Goal: Information Seeking & Learning: Learn about a topic

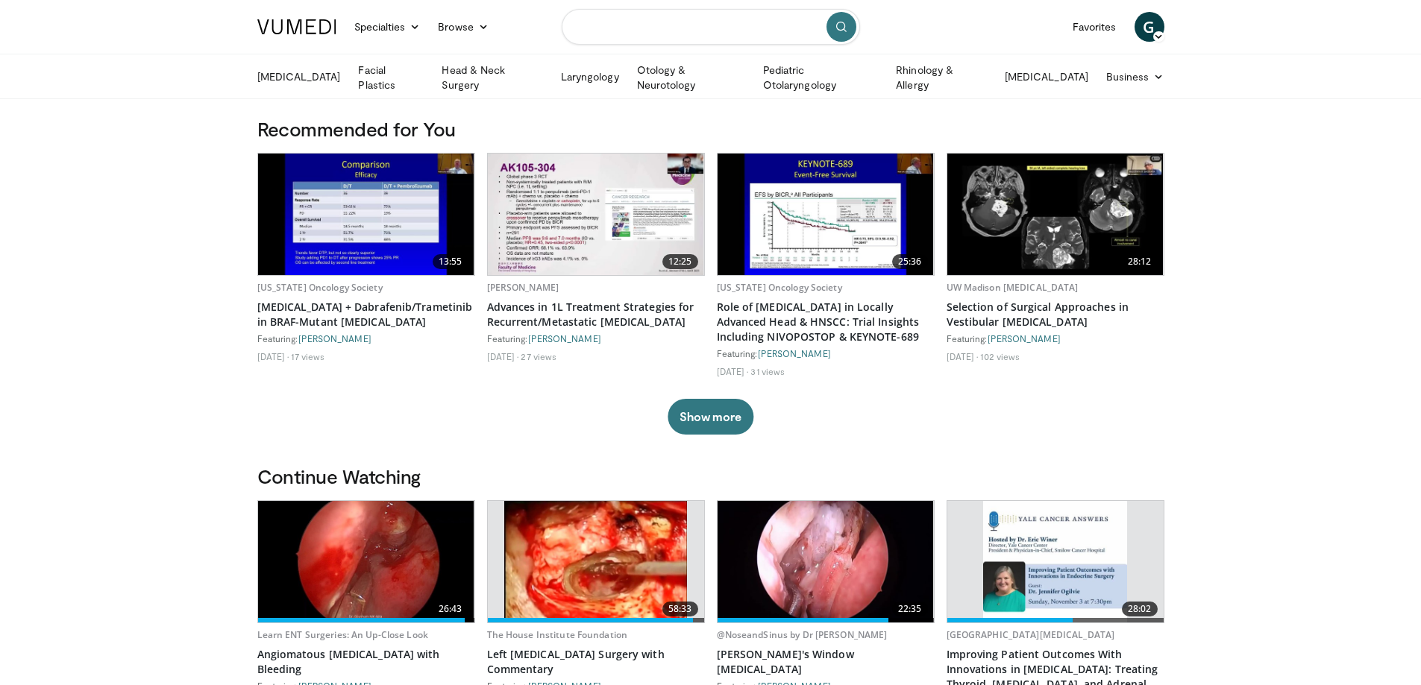
click at [601, 26] on input "Search topics, interventions" at bounding box center [711, 27] width 298 height 36
type input "**********"
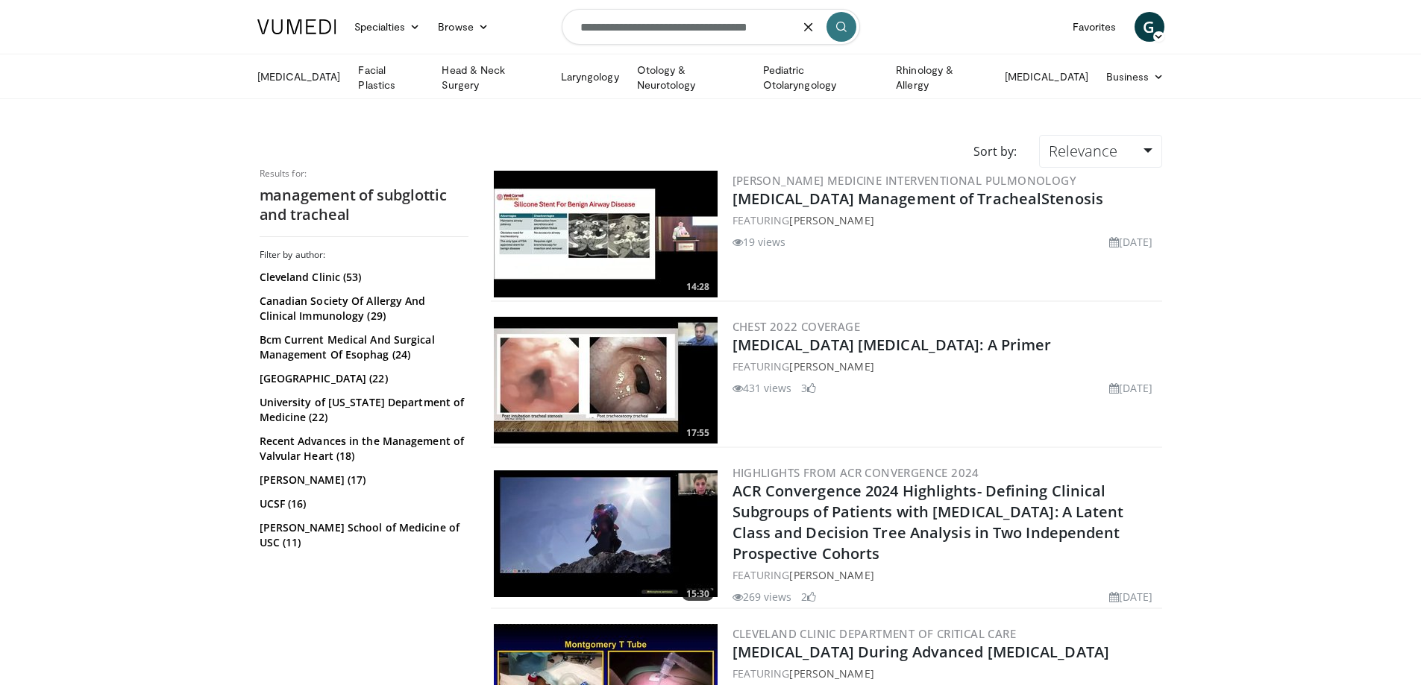
click at [794, 32] on form "**********" at bounding box center [711, 27] width 298 height 54
type input "**********"
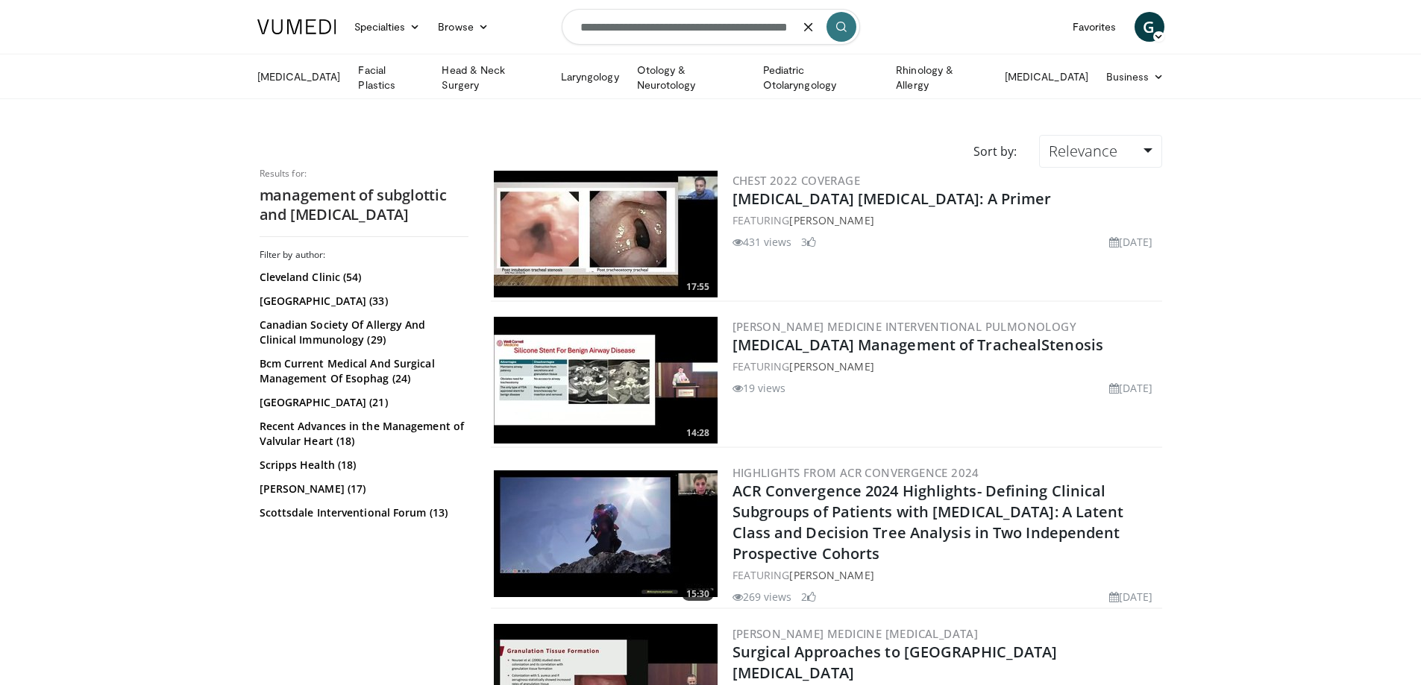
drag, startPoint x: 800, startPoint y: 27, endPoint x: 561, endPoint y: 25, distance: 239.4
click at [562, 25] on form "**********" at bounding box center [711, 27] width 298 height 54
drag, startPoint x: 625, startPoint y: 30, endPoint x: 553, endPoint y: 28, distance: 71.6
click at [554, 27] on nav "Specialties Adult & Family Medicine Allergy, Asthma, Immunology Anesthesiology …" at bounding box center [710, 27] width 925 height 54
type input "**********"
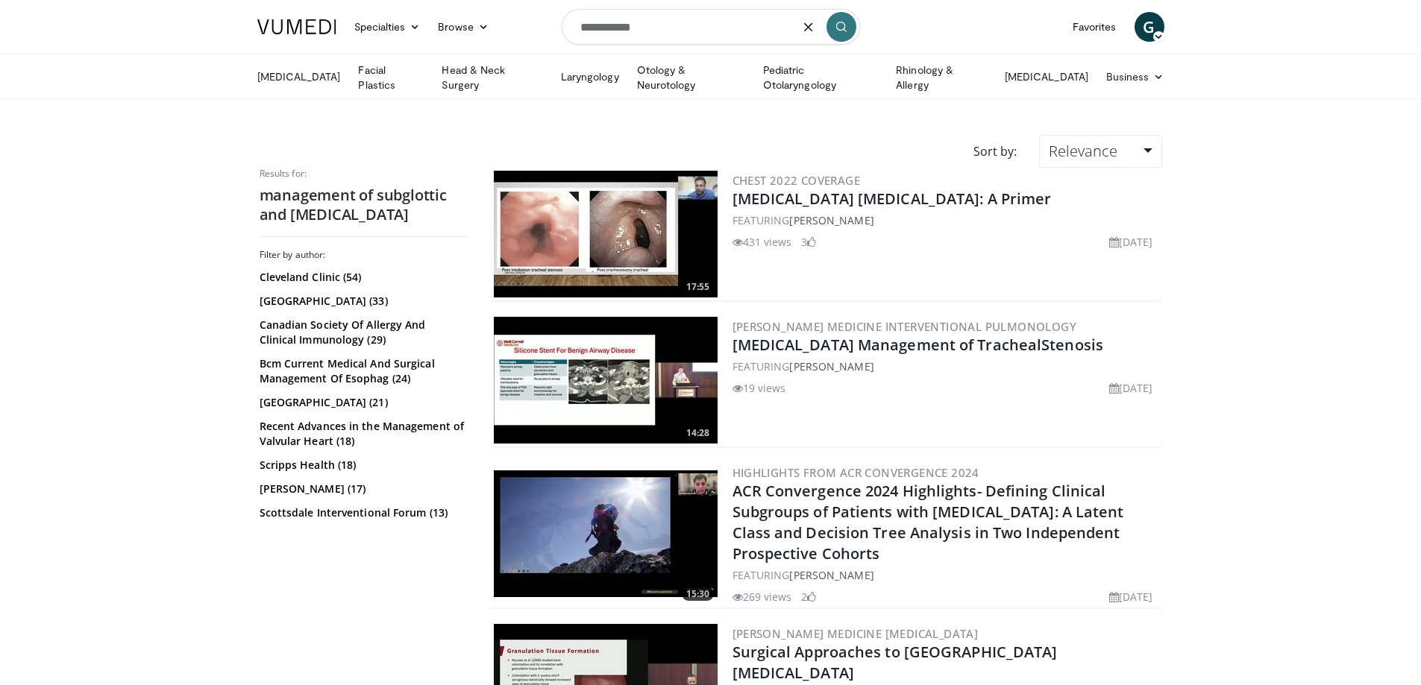
click at [844, 25] on icon "submit" at bounding box center [841, 27] width 12 height 12
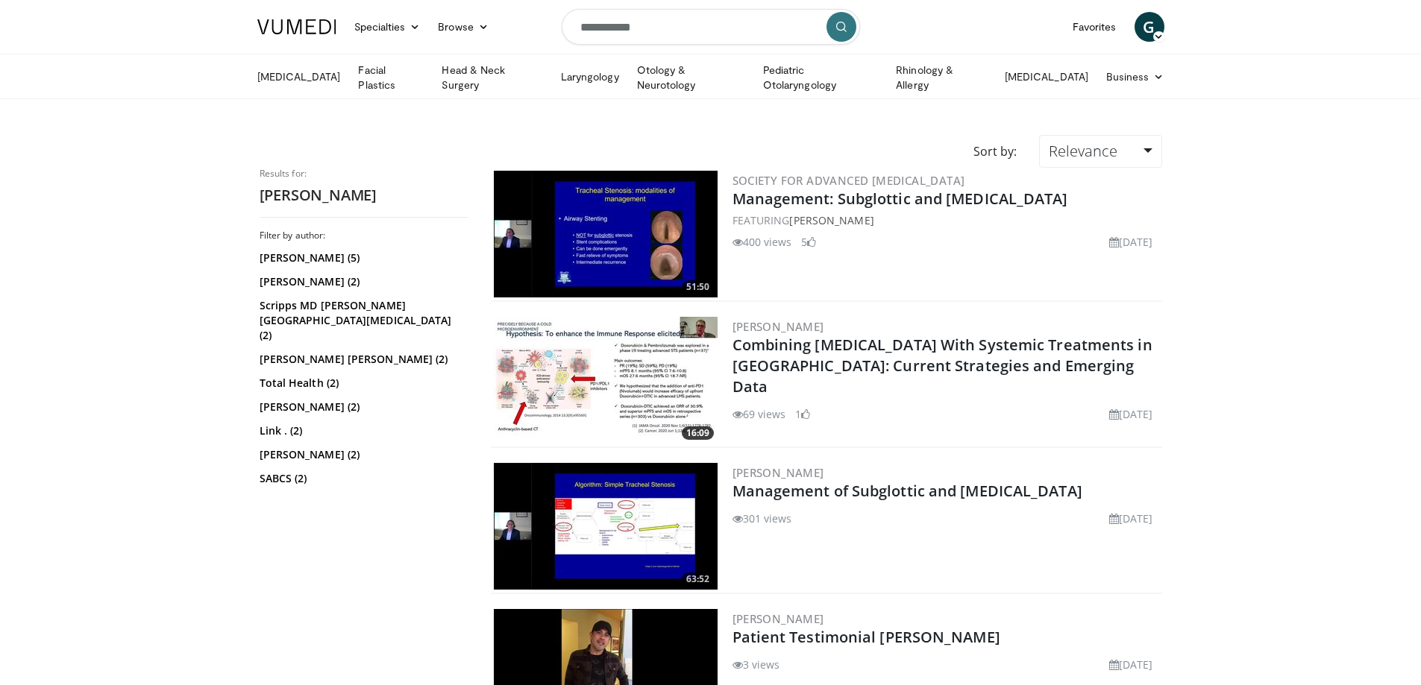
click at [635, 216] on img at bounding box center [606, 234] width 224 height 127
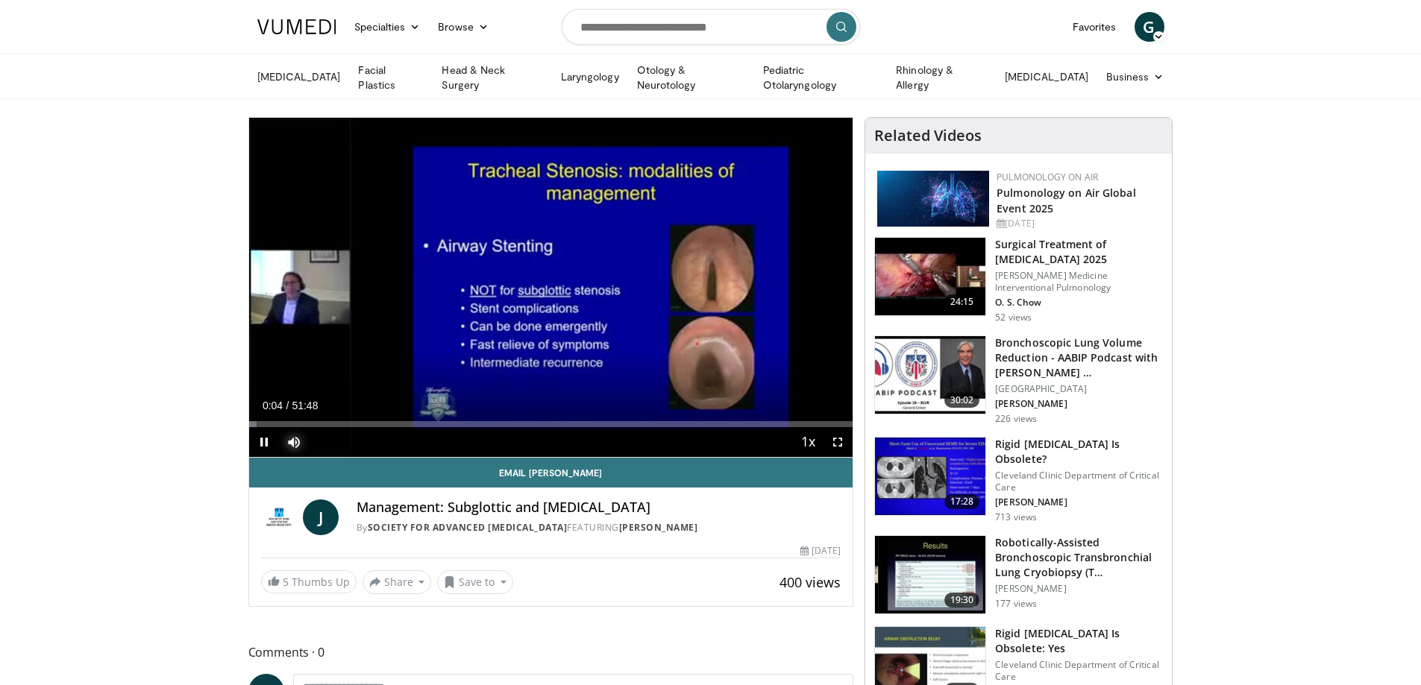
click at [289, 438] on span "Video Player" at bounding box center [294, 442] width 30 height 30
click at [840, 441] on span "Video Player" at bounding box center [838, 442] width 30 height 30
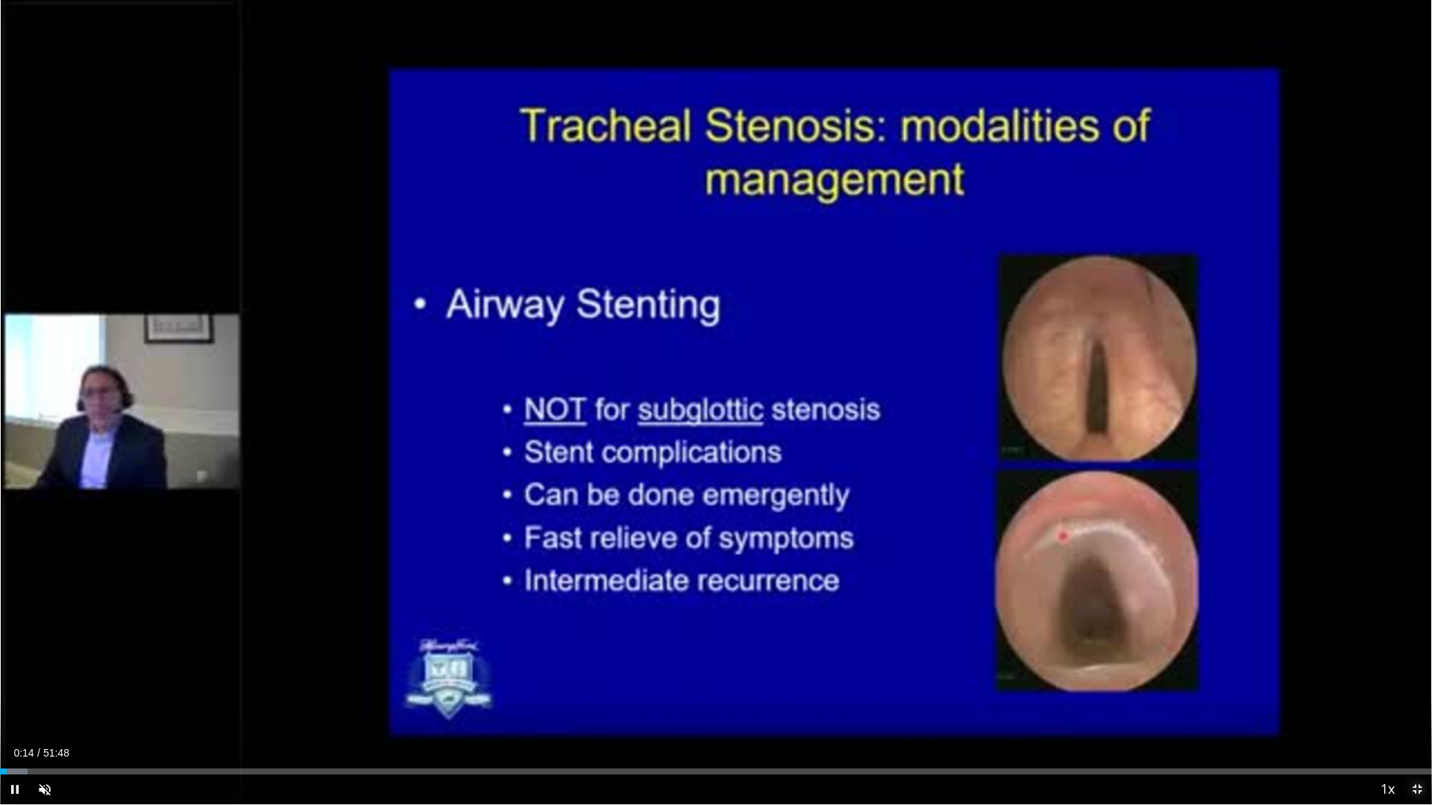
click at [1415, 685] on span "Video Player" at bounding box center [1417, 790] width 30 height 30
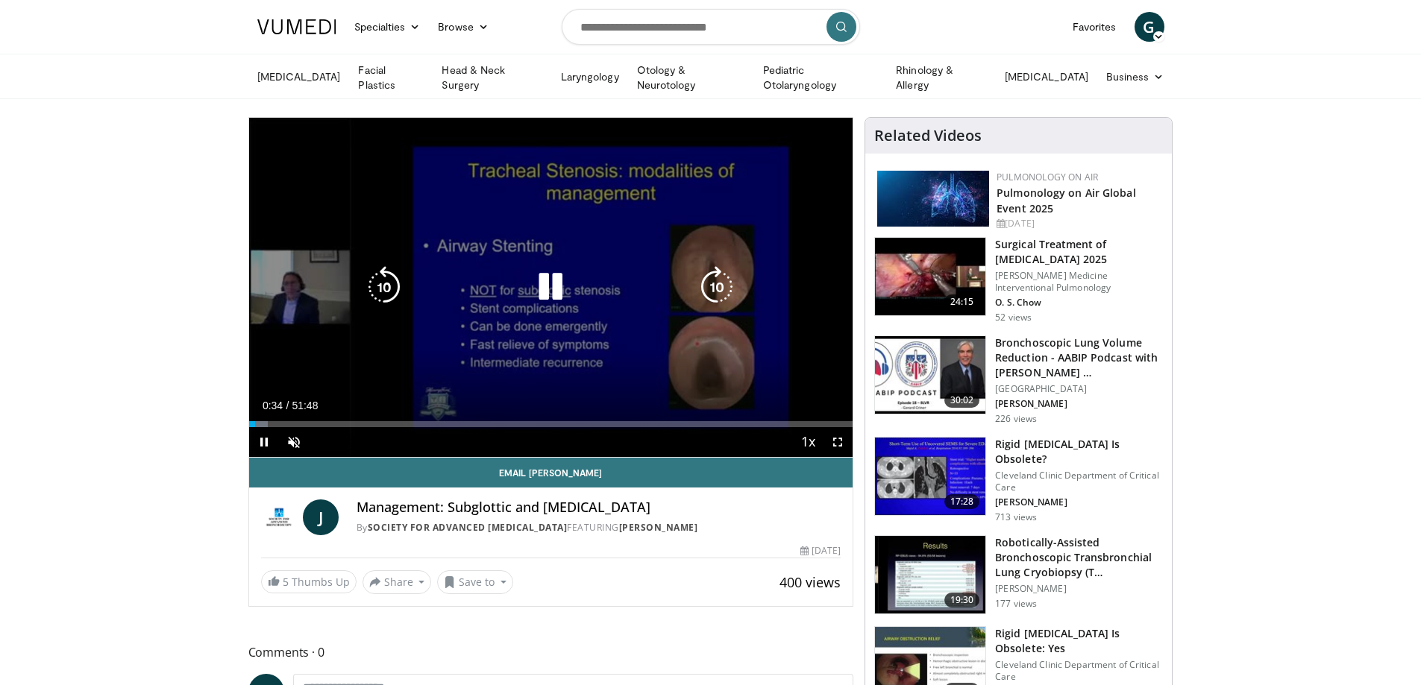
click at [544, 288] on icon "Video Player" at bounding box center [550, 287] width 42 height 42
click at [544, 289] on icon "Video Player" at bounding box center [550, 287] width 42 height 42
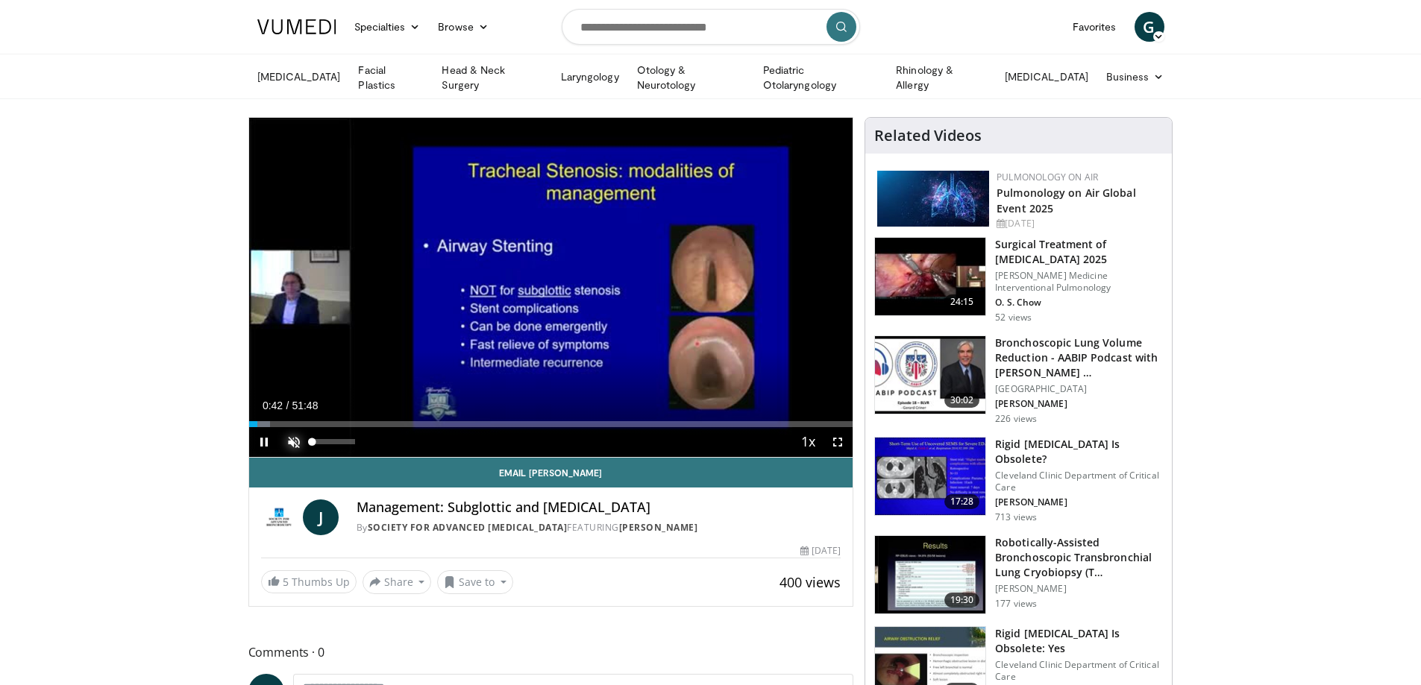
click at [294, 437] on span "Video Player" at bounding box center [294, 442] width 30 height 30
click at [841, 436] on span "Video Player" at bounding box center [838, 442] width 30 height 30
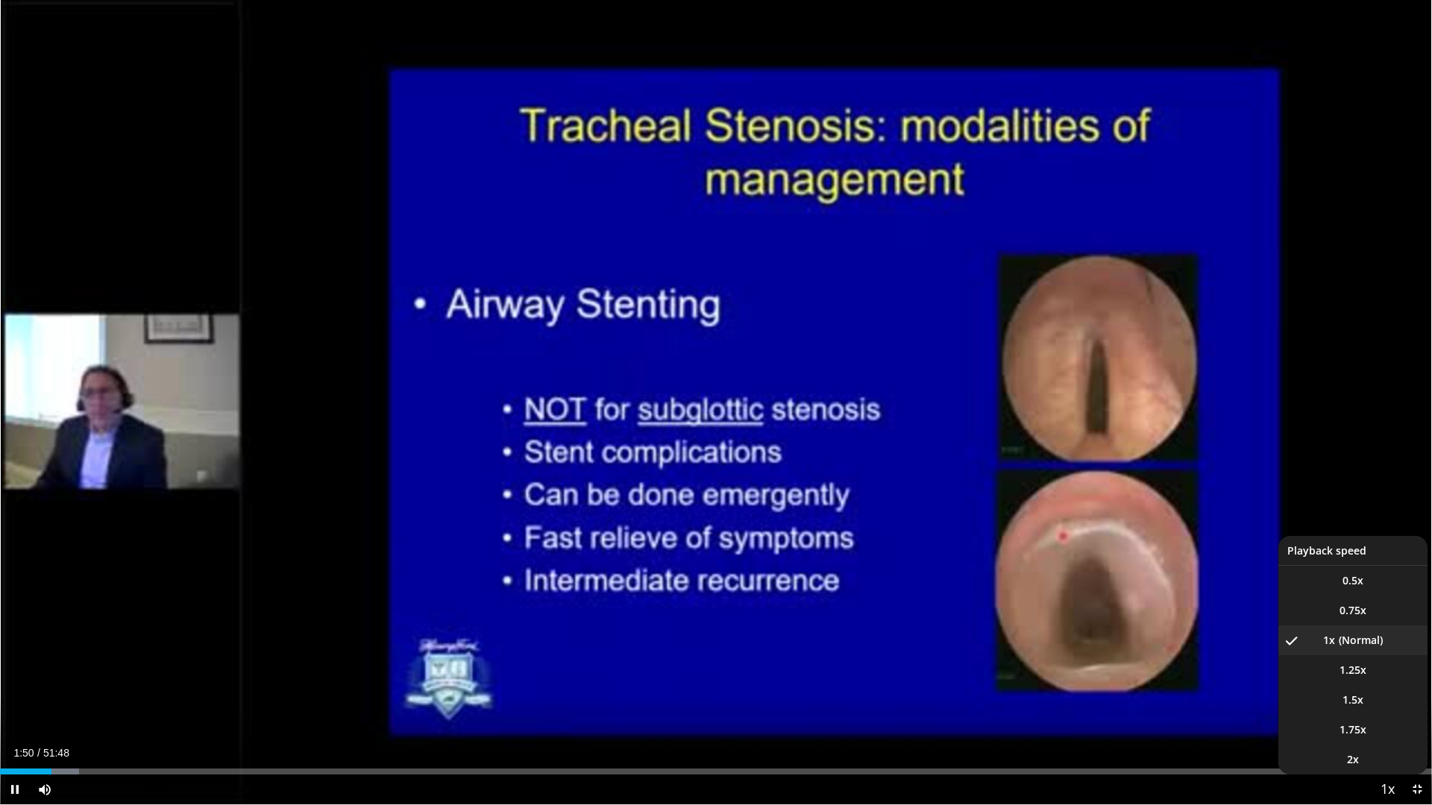
click at [1388, 685] on span "Video Player" at bounding box center [1387, 791] width 21 height 30
click at [1387, 685] on span "Video Player" at bounding box center [1387, 791] width 21 height 30
click at [1358, 685] on span "1.5x" at bounding box center [1352, 700] width 21 height 15
click at [1377, 685] on li "1.75x" at bounding box center [1352, 730] width 149 height 30
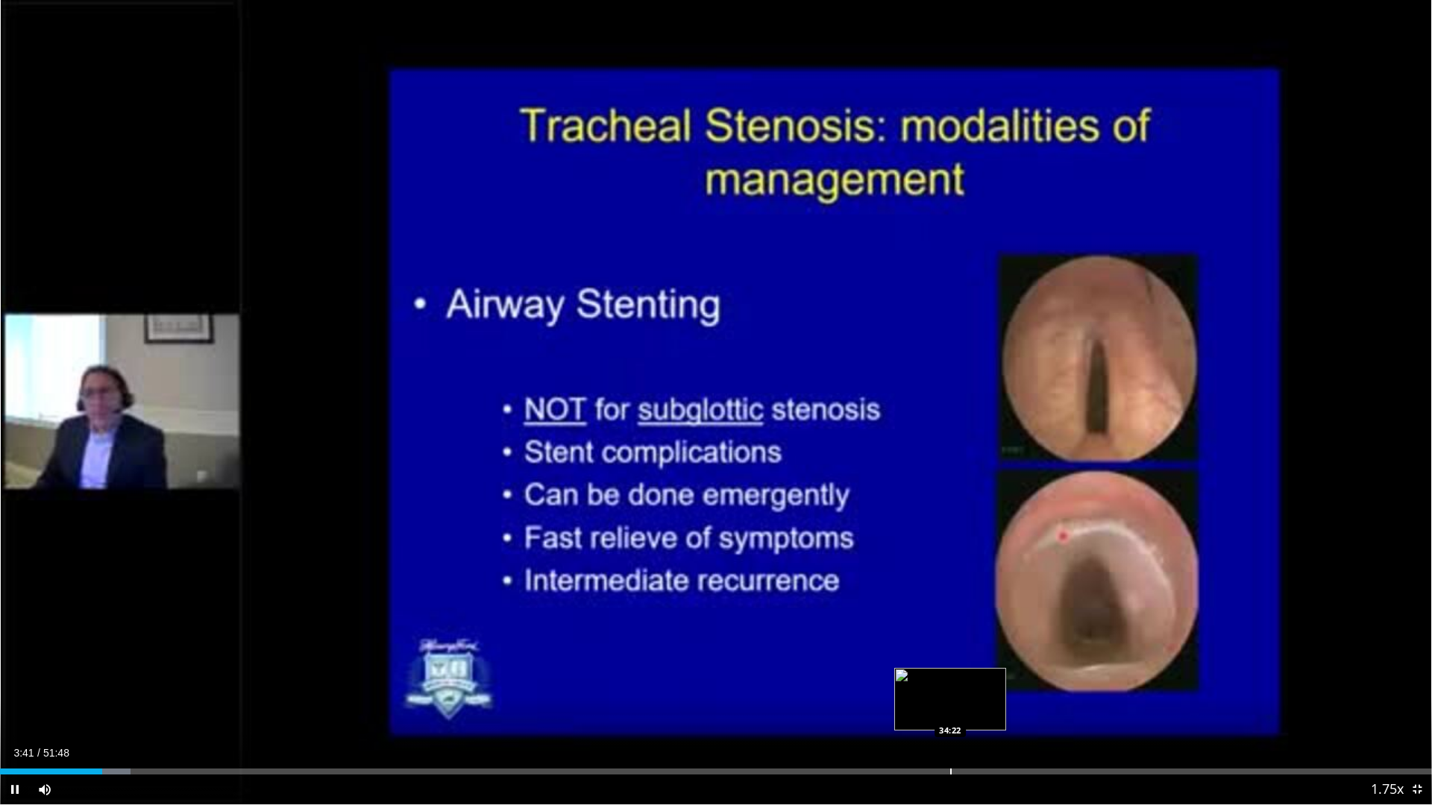
click at [954, 685] on video-js "**********" at bounding box center [716, 402] width 1432 height 805
click at [964, 685] on div "Loaded : 9.42% 03:50 34:52" at bounding box center [716, 768] width 1432 height 14
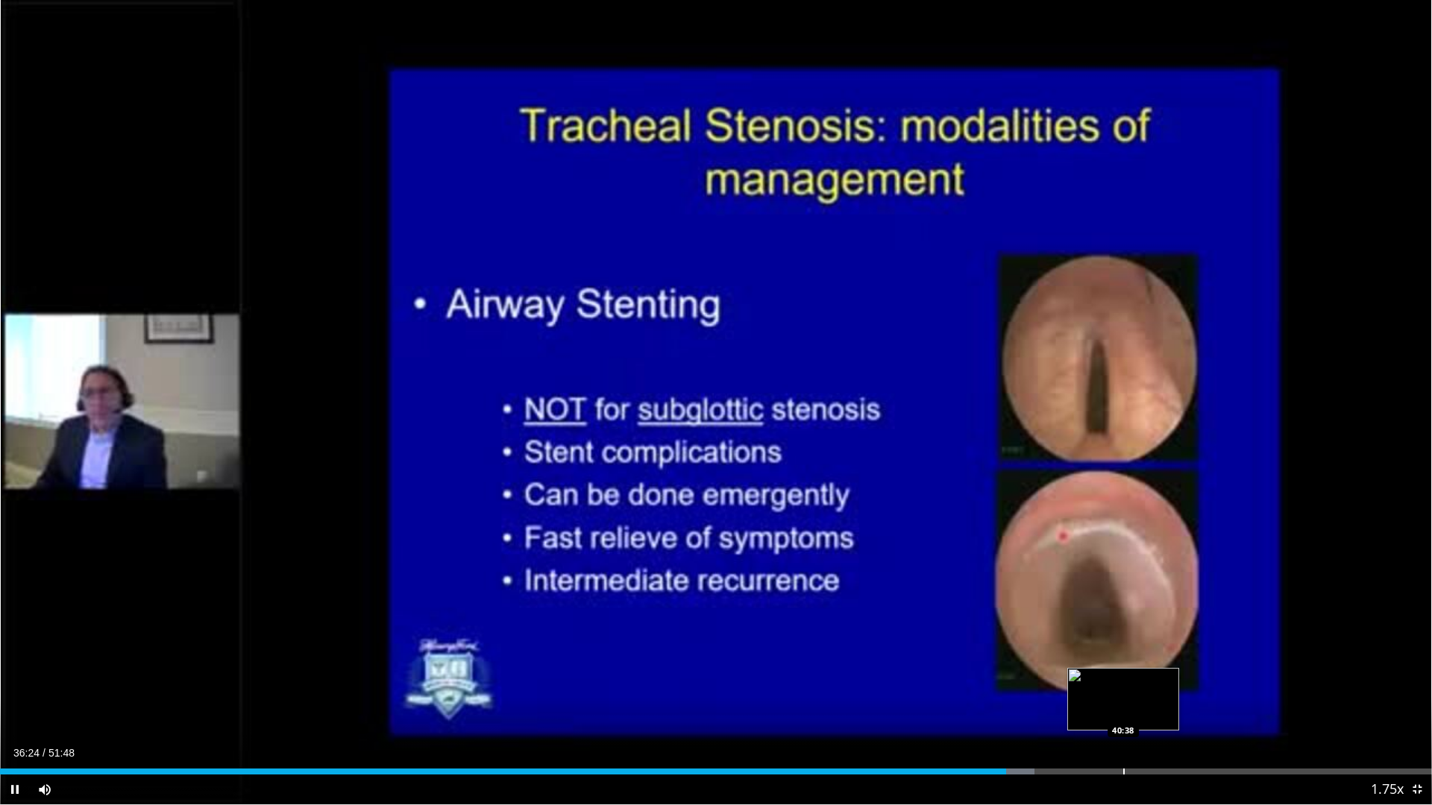
click at [1123, 685] on div "Loaded : 72.25% 36:23 40:38" at bounding box center [716, 768] width 1432 height 14
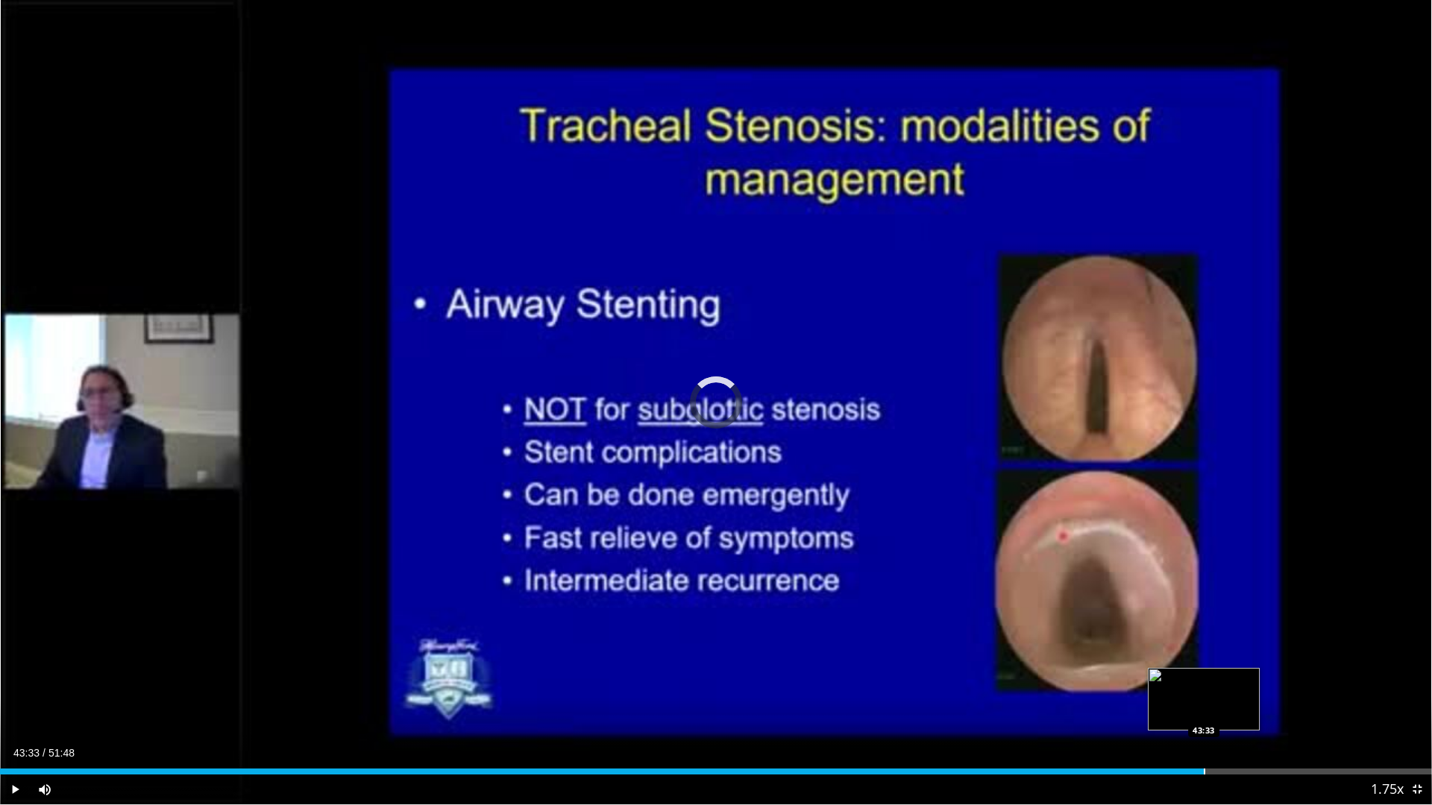
click at [1204, 685] on div "Progress Bar" at bounding box center [1204, 772] width 1 height 6
click at [1276, 685] on div "Progress Bar" at bounding box center [1276, 772] width 1 height 6
click at [1343, 685] on div "Loaded : 92.81% 47:01 48:36" at bounding box center [716, 768] width 1432 height 14
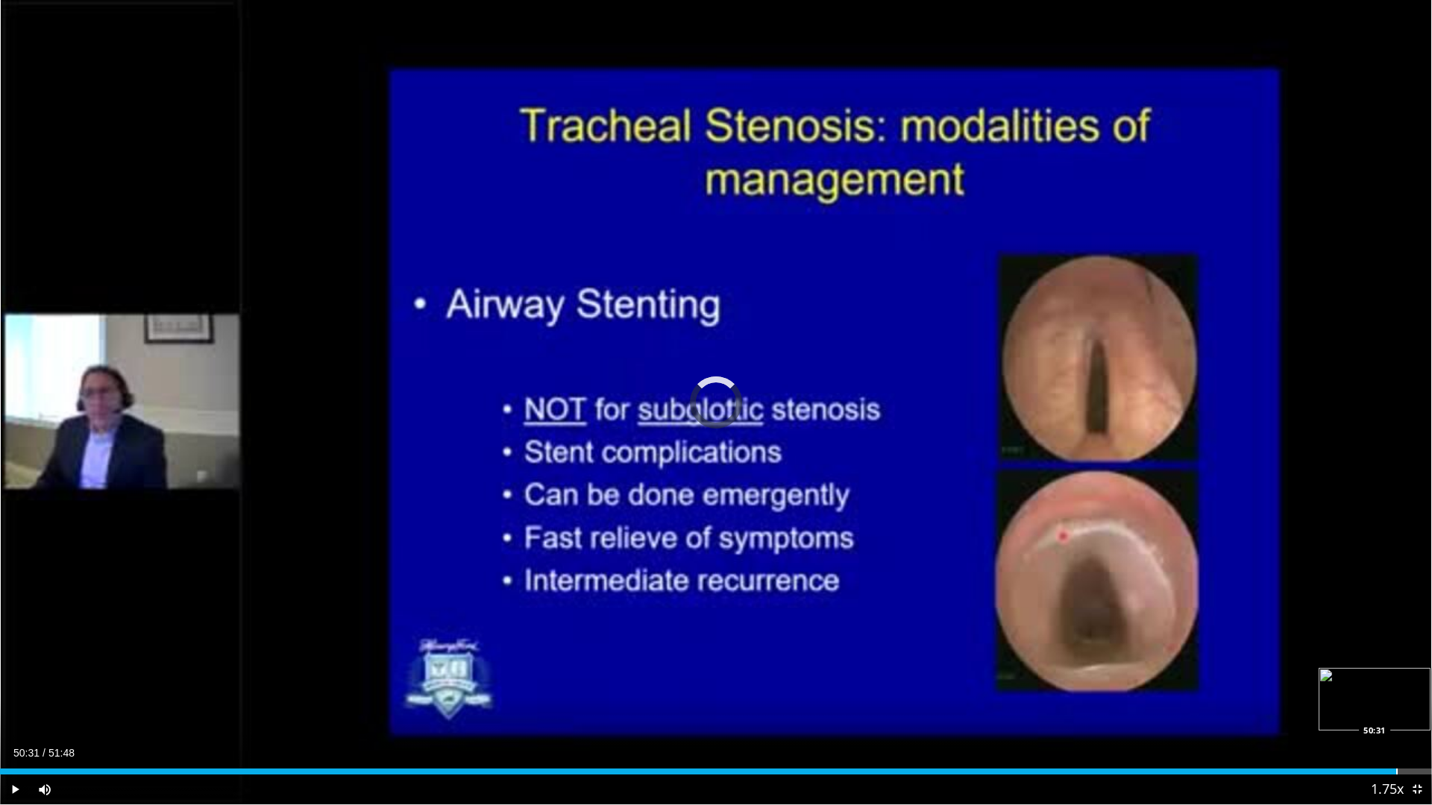
click at [1396, 685] on div "Progress Bar" at bounding box center [1396, 772] width 1 height 6
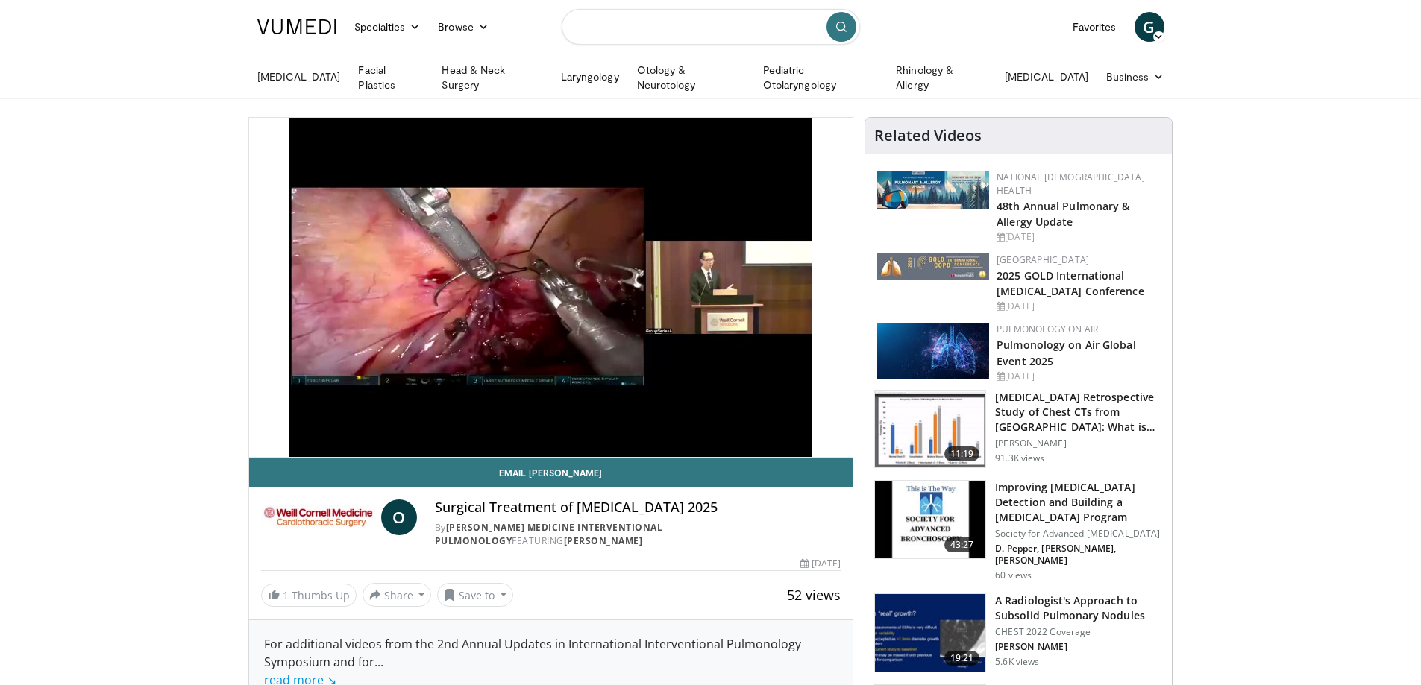
click at [614, 34] on input "Search topics, interventions" at bounding box center [711, 27] width 298 height 36
type input "**********"
click at [846, 28] on icon "submit" at bounding box center [841, 27] width 12 height 12
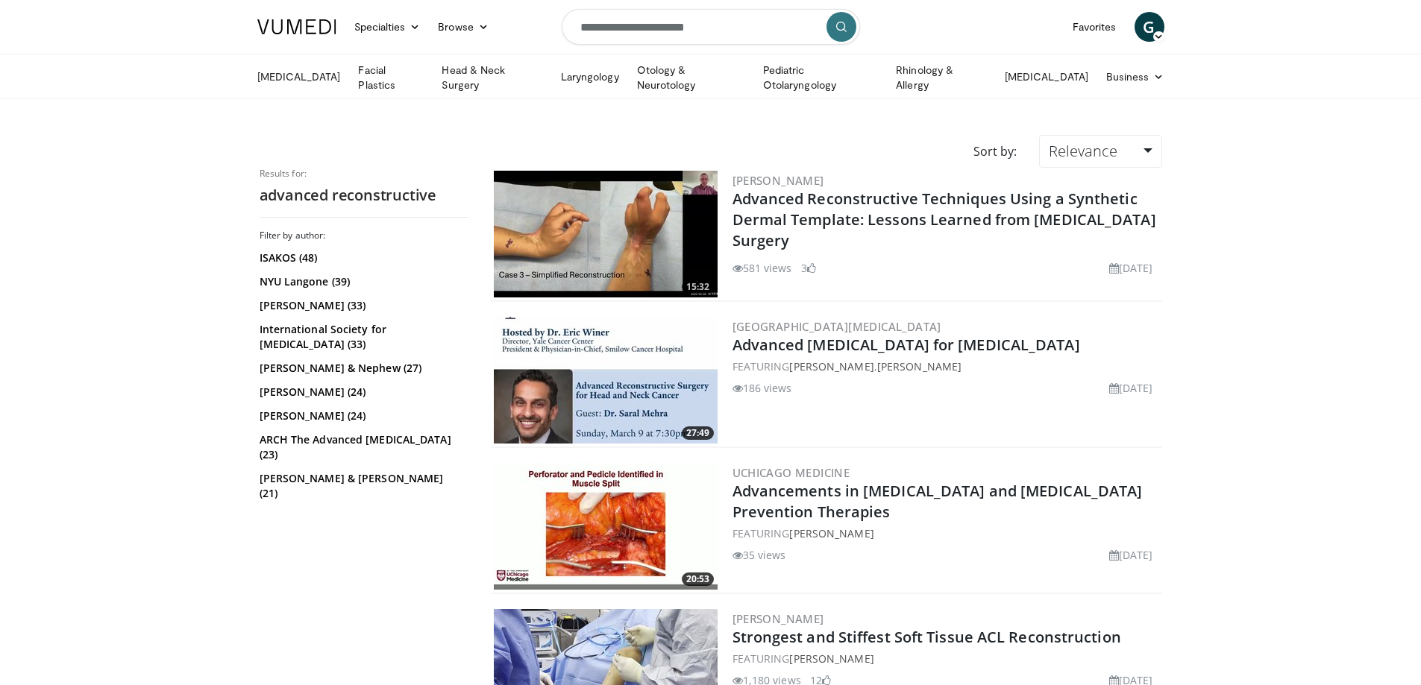
click at [633, 391] on img at bounding box center [606, 380] width 224 height 127
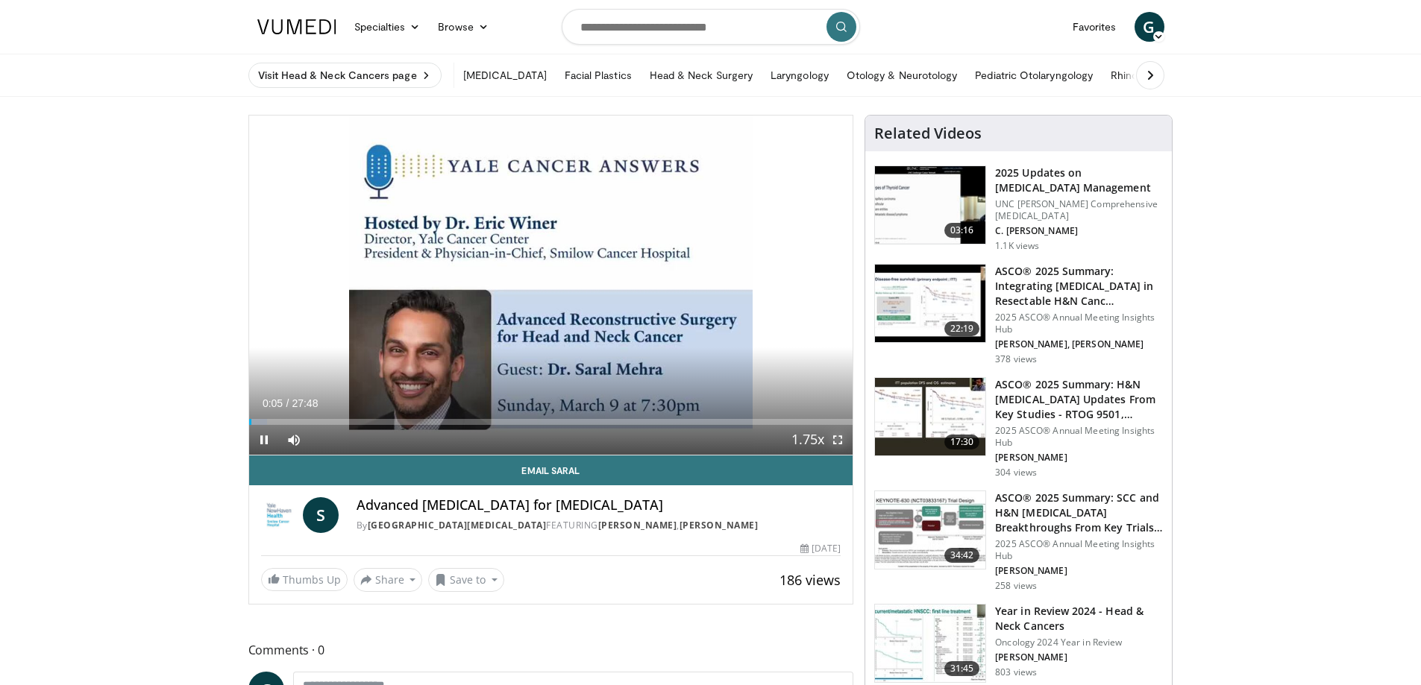
click at [834, 436] on span "Video Player" at bounding box center [838, 440] width 30 height 30
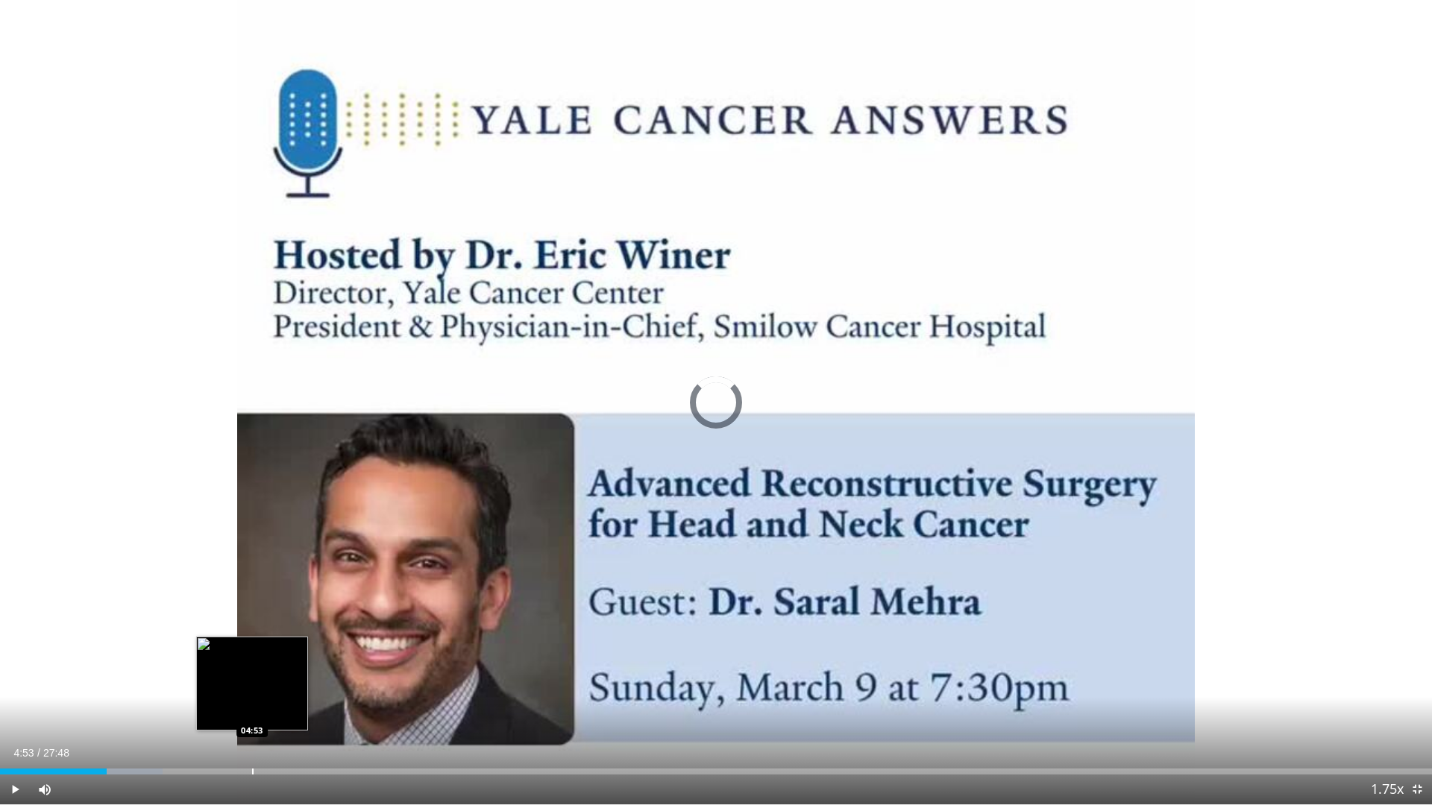
click at [252, 685] on div "Loaded : 11.37% 02:04 04:53" at bounding box center [716, 768] width 1432 height 14
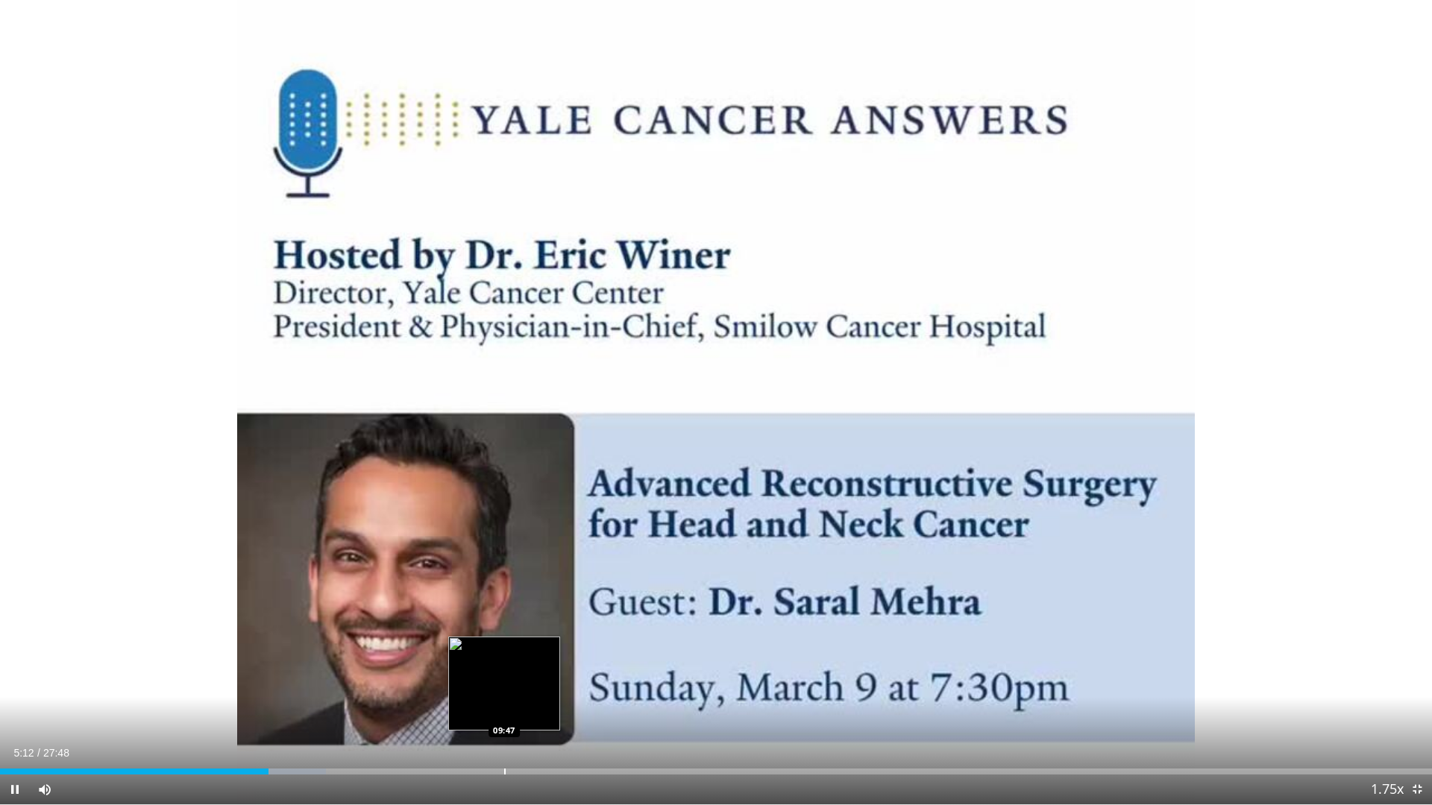
click at [504, 685] on div "Progress Bar" at bounding box center [504, 772] width 1 height 6
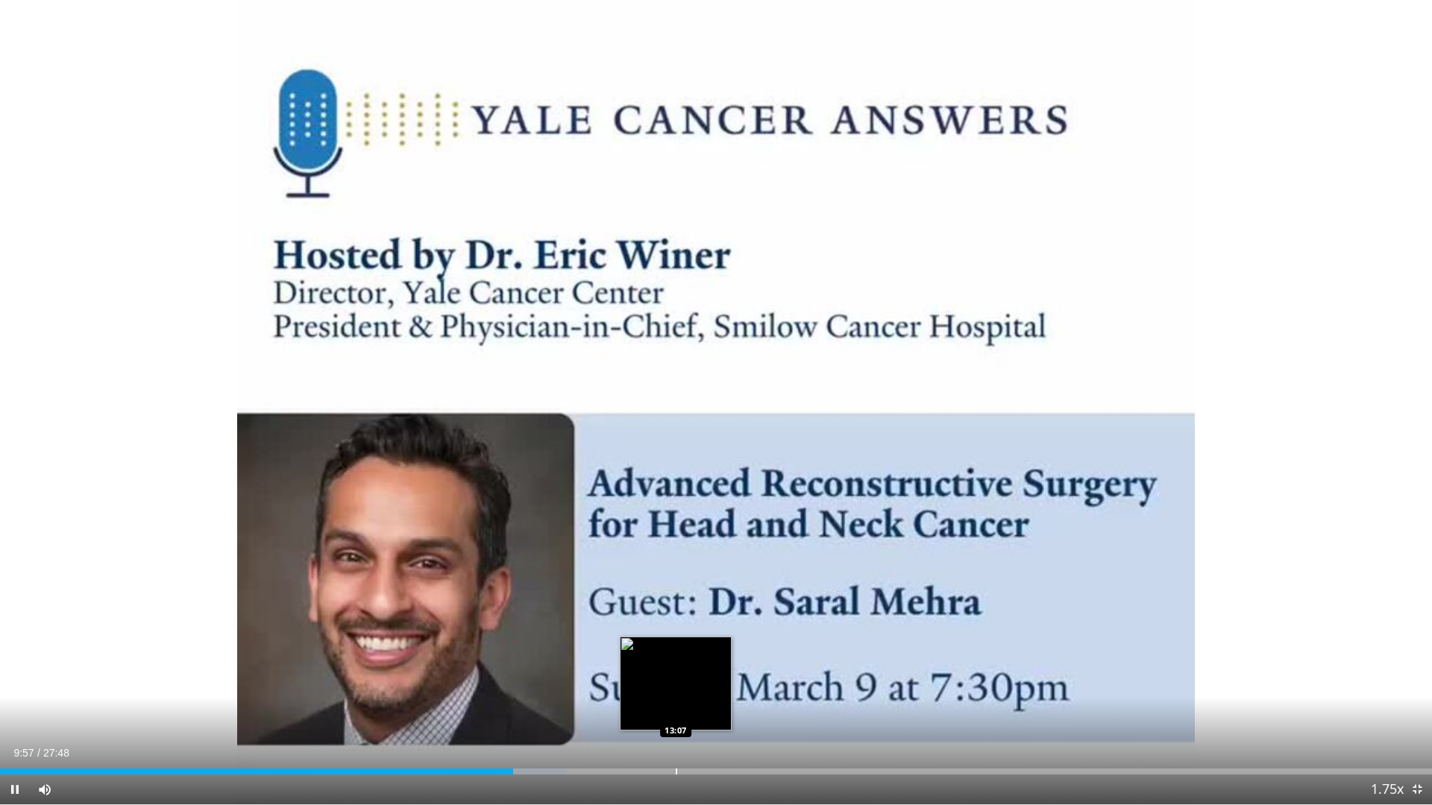
click at [676, 685] on div "Progress Bar" at bounding box center [676, 772] width 1 height 6
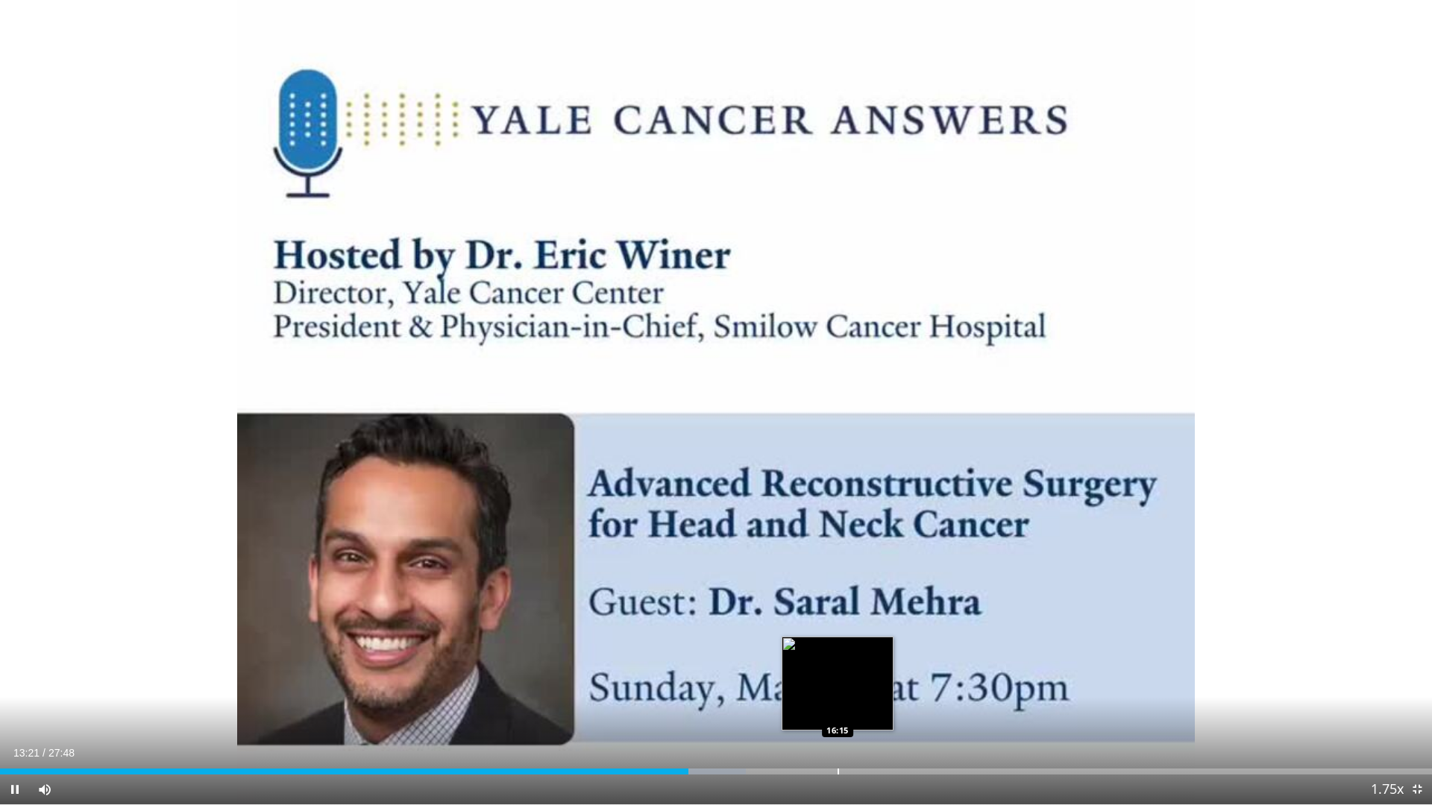
click at [837, 685] on div "Progress Bar" at bounding box center [837, 772] width 1 height 6
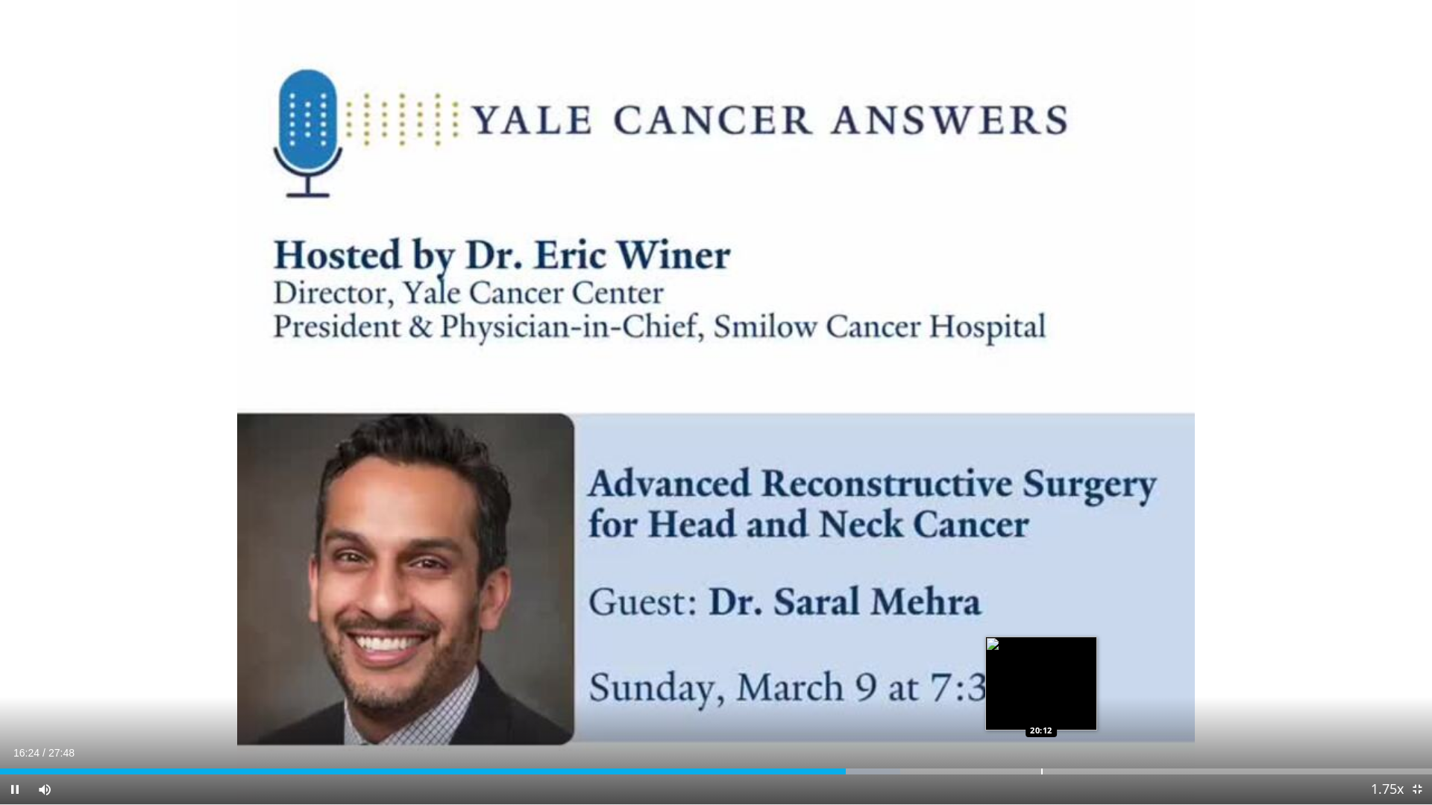
click at [1041, 685] on video-js "**********" at bounding box center [716, 402] width 1432 height 805
click at [1049, 685] on div "Progress Bar" at bounding box center [1049, 772] width 1 height 6
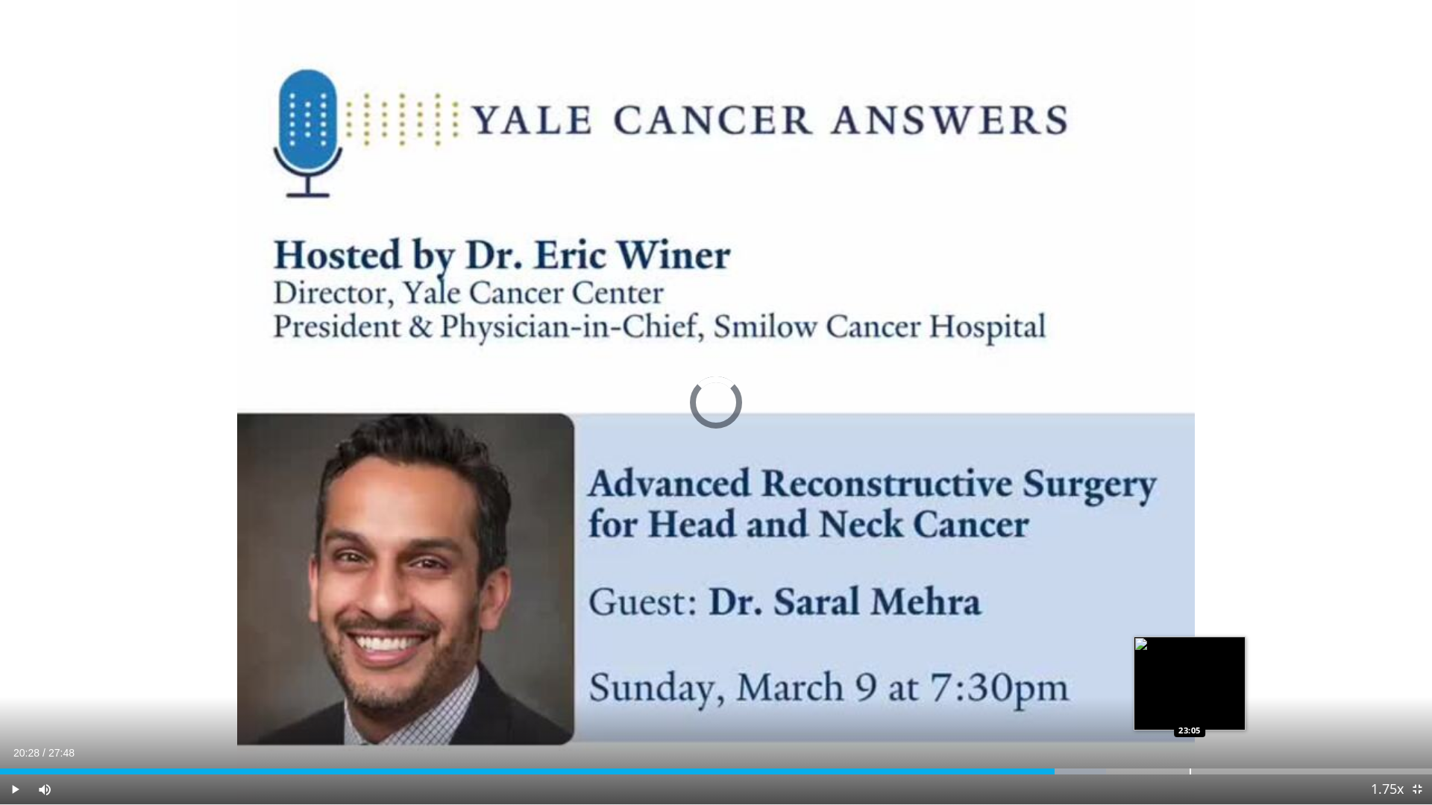
click at [1189, 685] on div "Progress Bar" at bounding box center [1189, 772] width 1 height 6
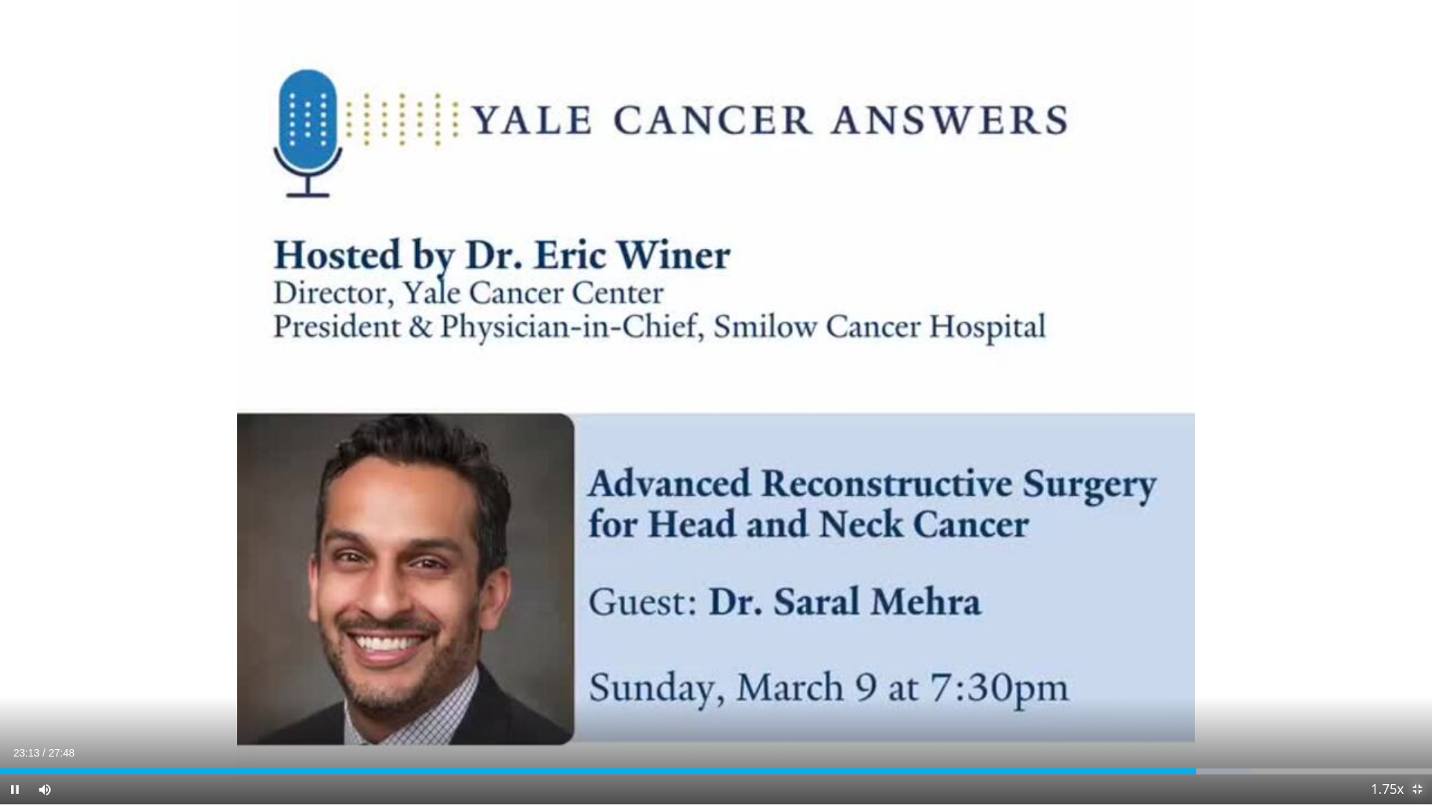
click at [1415, 685] on span "Video Player" at bounding box center [1417, 790] width 30 height 30
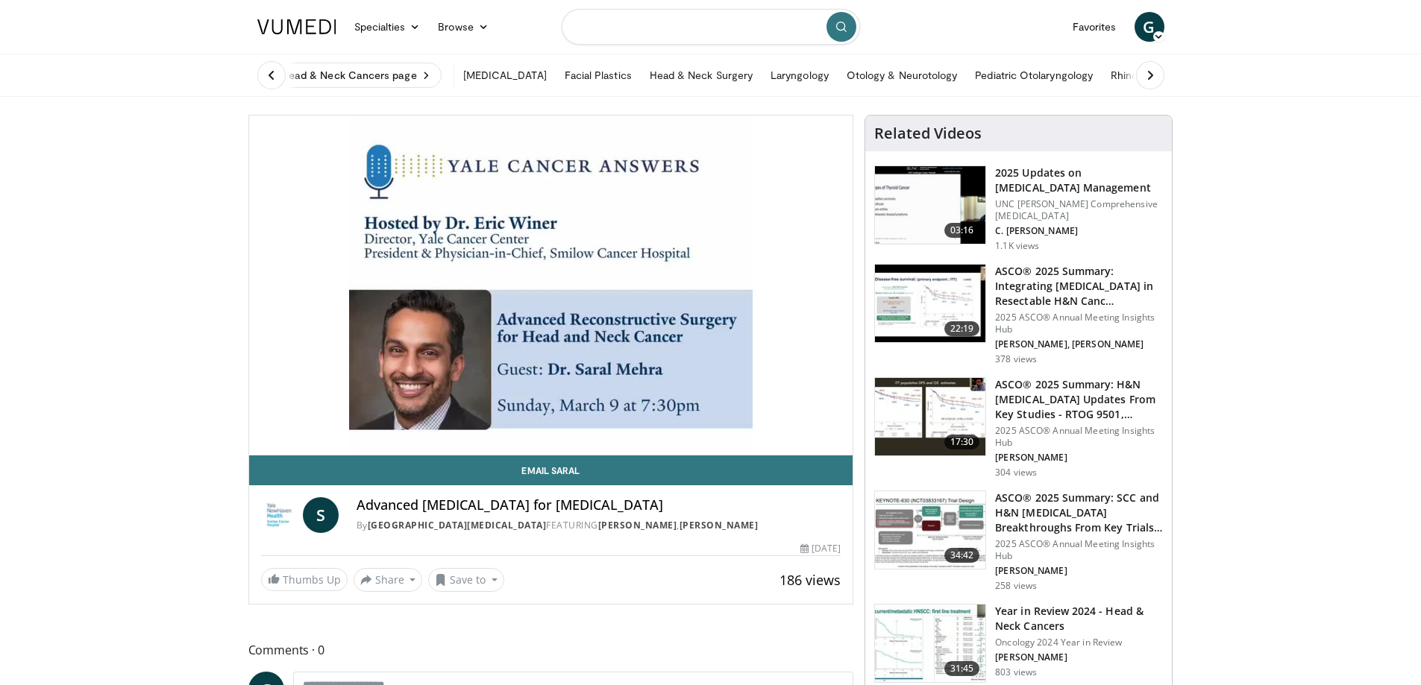
click at [612, 25] on input "Search topics, interventions" at bounding box center [711, 27] width 298 height 36
type input "**********"
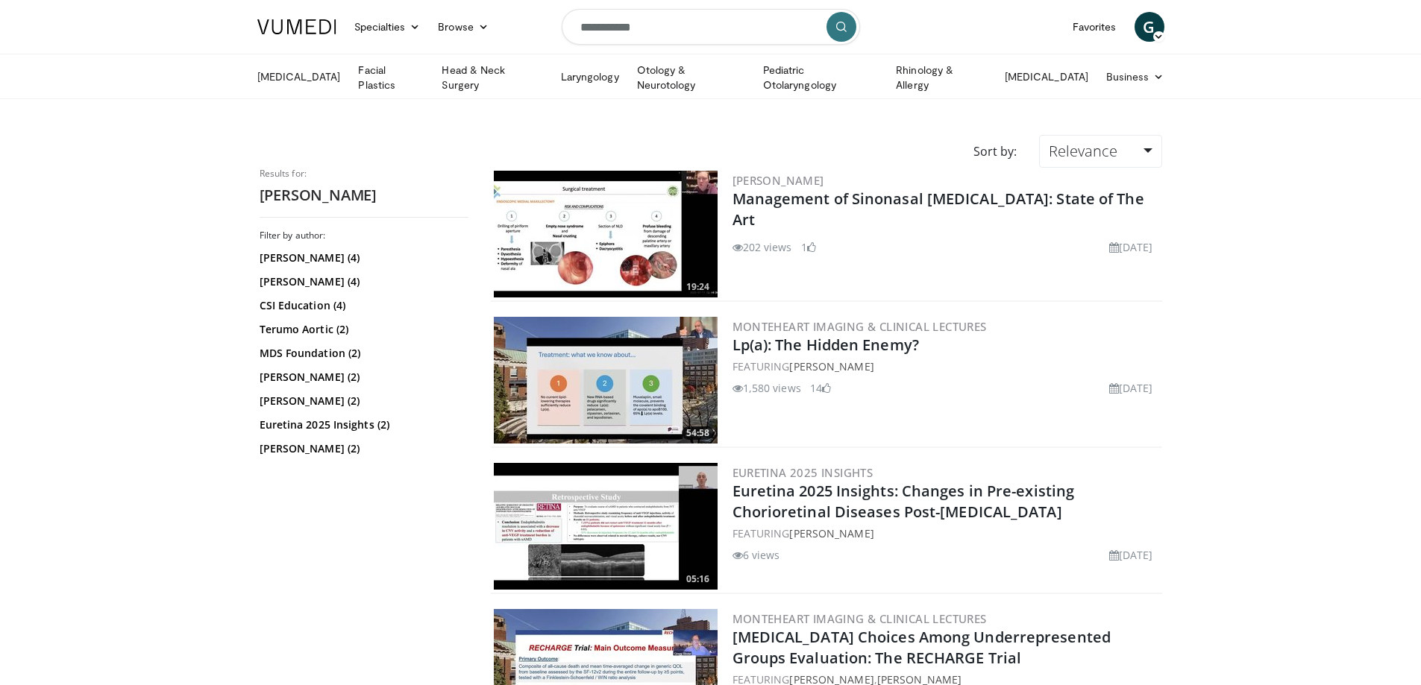
click at [611, 229] on img at bounding box center [606, 234] width 224 height 127
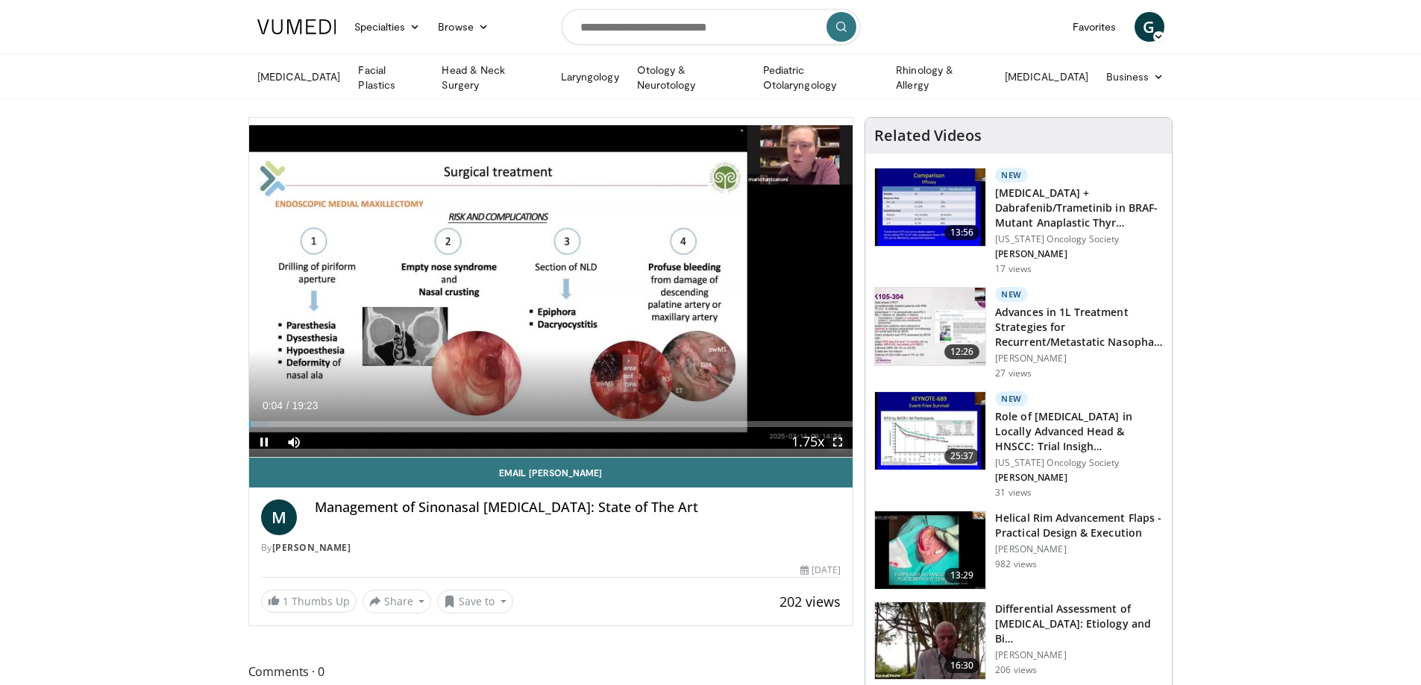
click at [837, 433] on span "Video Player" at bounding box center [838, 442] width 30 height 30
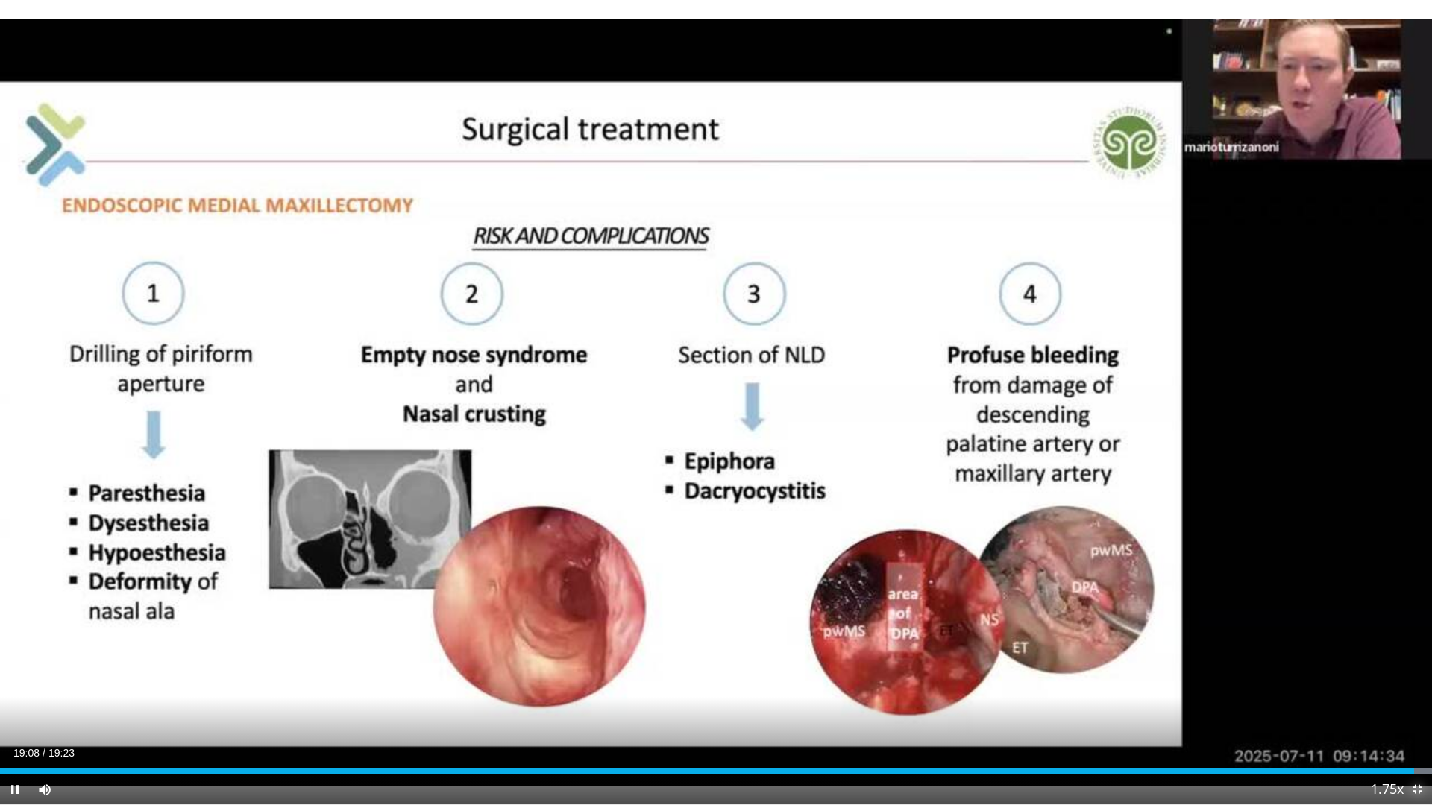
click at [1419, 685] on span "Video Player" at bounding box center [1417, 790] width 30 height 30
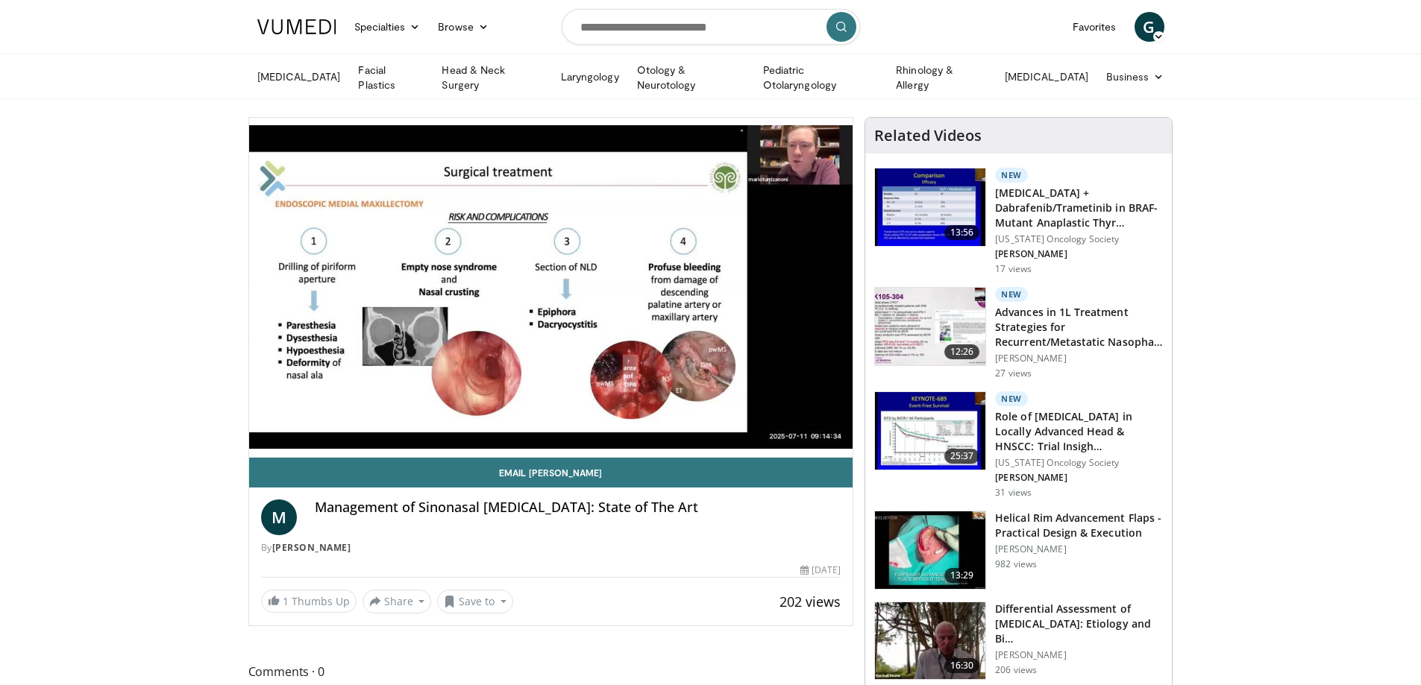
click at [1160, 39] on icon at bounding box center [1158, 36] width 10 height 10
click at [1037, 175] on link "Logout" at bounding box center [1072, 170] width 177 height 24
